Goal: Task Accomplishment & Management: Manage account settings

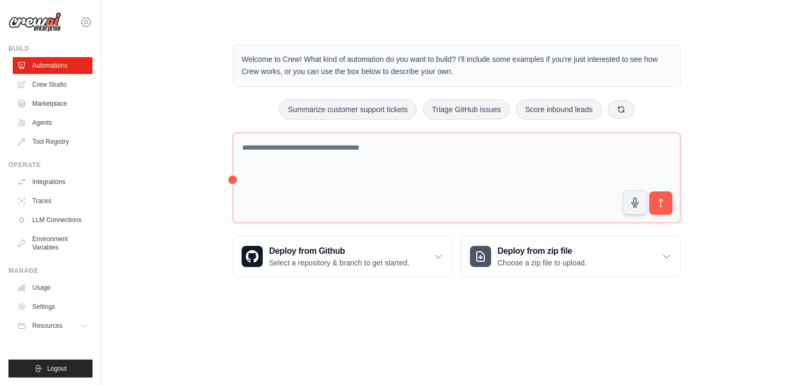
click at [81, 22] on icon at bounding box center [86, 21] width 10 height 9
click at [49, 309] on link "Settings" at bounding box center [54, 306] width 80 height 17
click at [36, 309] on link "Settings" at bounding box center [54, 306] width 80 height 17
click at [579, 343] on body "bt22cse175@iiitn.ac.in Settings Build Automations Crew Studio" at bounding box center [406, 193] width 812 height 386
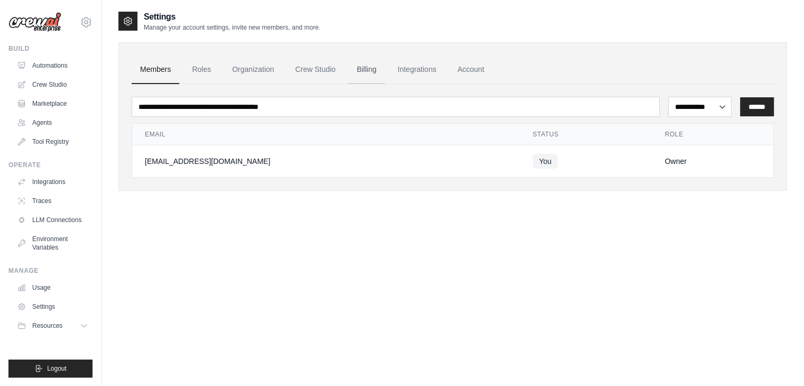
click at [375, 67] on link "Billing" at bounding box center [367, 70] width 36 height 29
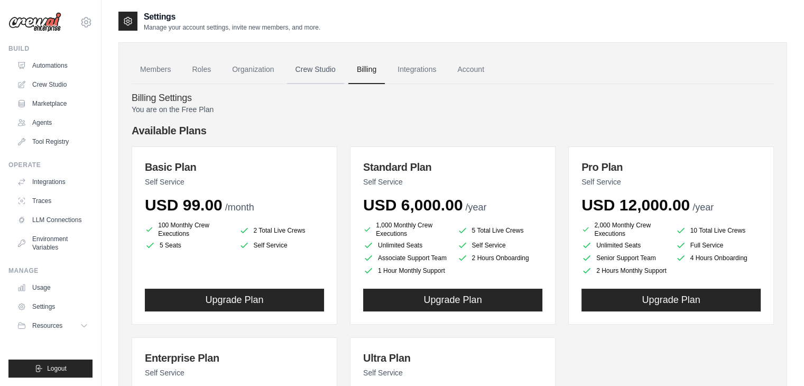
click at [325, 70] on link "Crew Studio" at bounding box center [315, 70] width 57 height 29
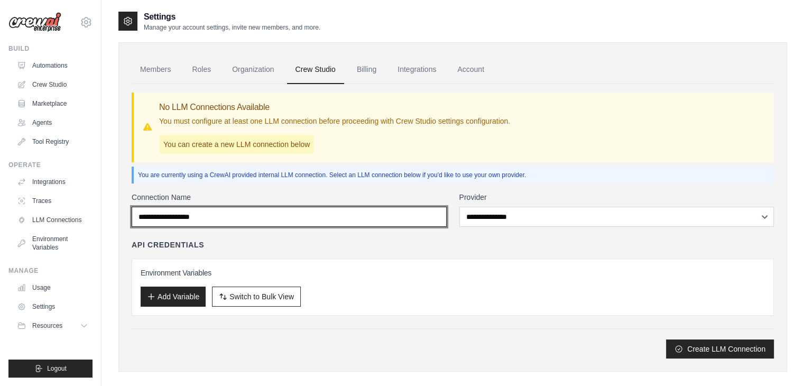
click at [251, 215] on input "Connection Name" at bounding box center [289, 217] width 315 height 20
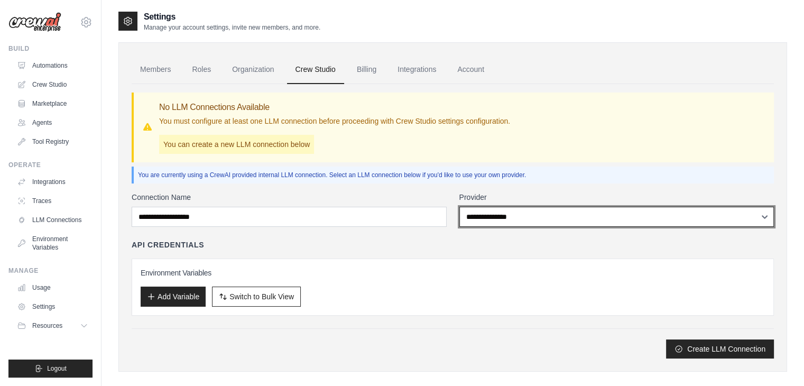
click at [480, 223] on select "**********" at bounding box center [617, 217] width 315 height 20
click at [498, 220] on select "**********" at bounding box center [617, 217] width 315 height 20
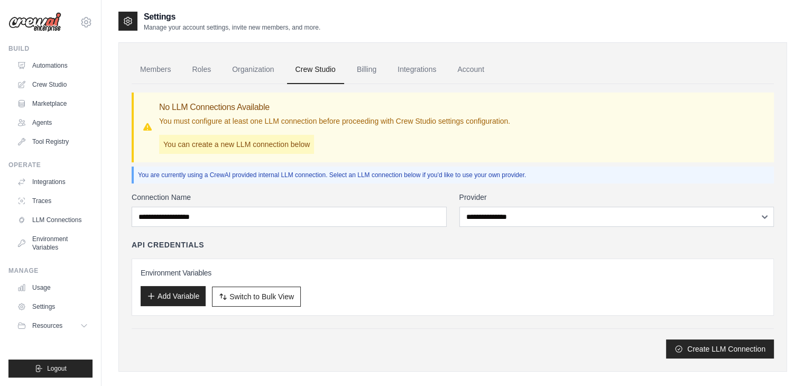
click at [180, 292] on button "Add Variable" at bounding box center [173, 296] width 65 height 20
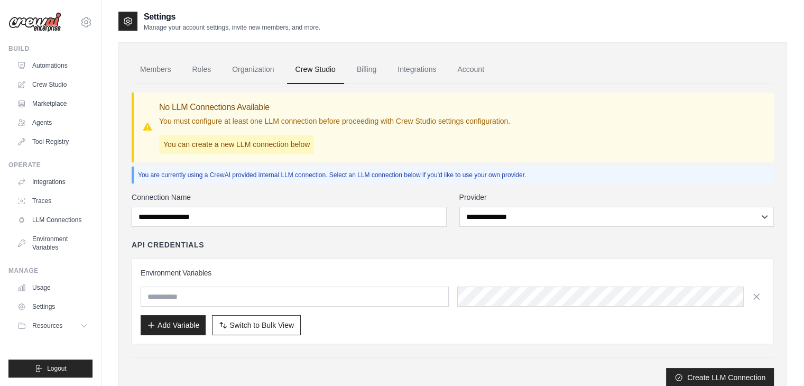
click at [235, 255] on div "API Credentials Environment Variables Add Variable Switch to Bulk View Switch t…" at bounding box center [453, 292] width 643 height 105
